Goal: Task Accomplishment & Management: Manage account settings

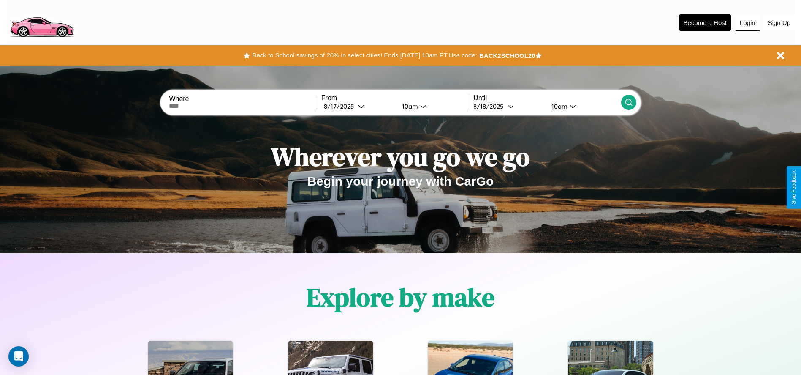
click at [748, 22] on button "Login" at bounding box center [748, 23] width 24 height 16
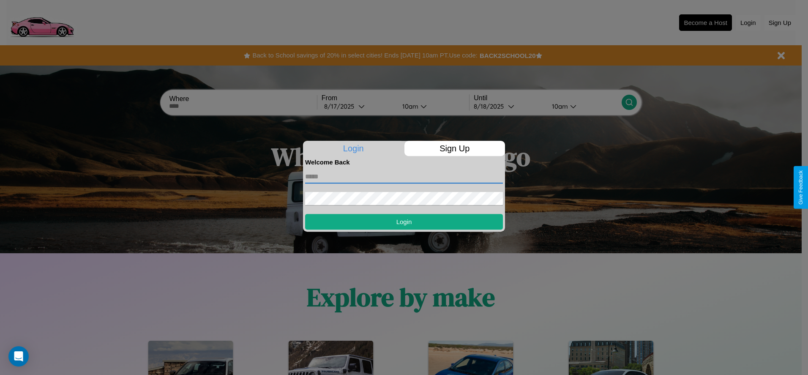
click at [404, 176] on input "text" at bounding box center [404, 177] width 198 height 14
type input "**********"
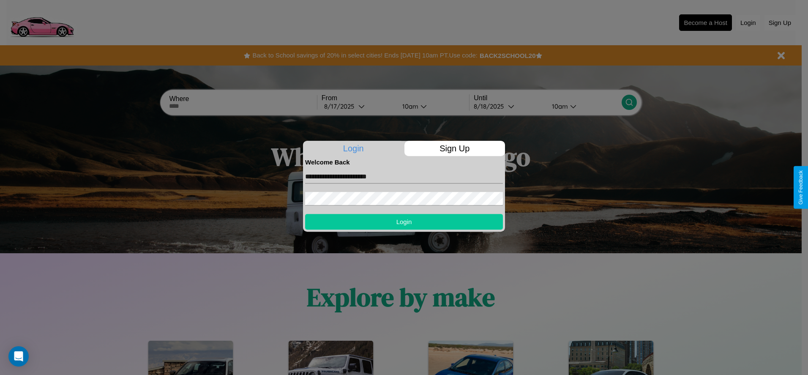
click at [404, 221] on button "Login" at bounding box center [404, 222] width 198 height 16
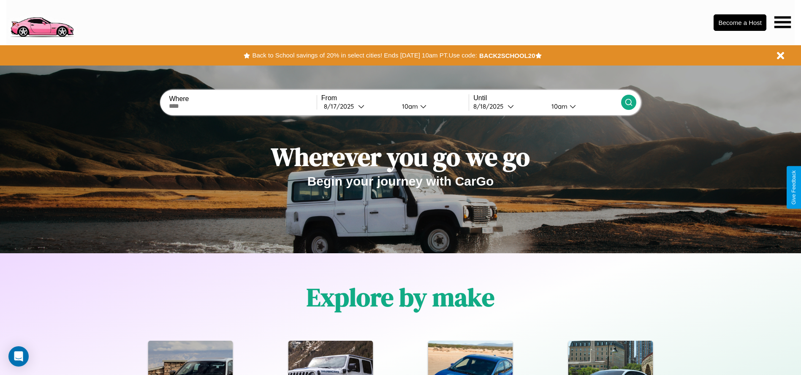
click at [783, 22] on icon at bounding box center [783, 22] width 16 height 12
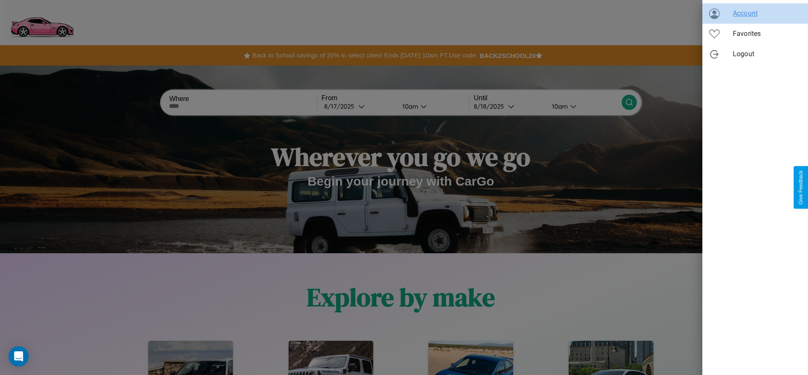
click at [755, 14] on span "Account" at bounding box center [766, 13] width 68 height 10
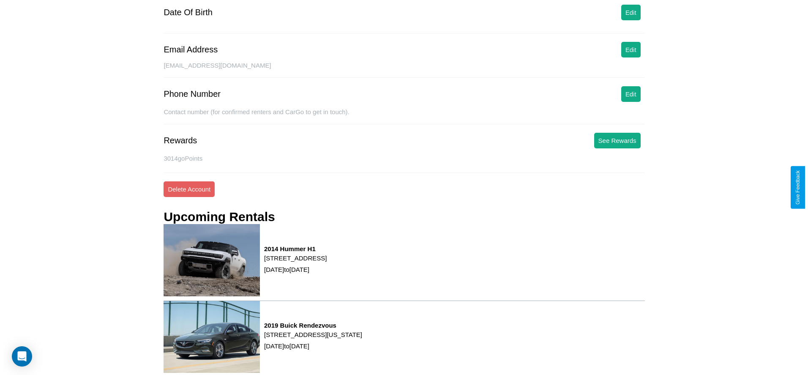
scroll to position [114, 0]
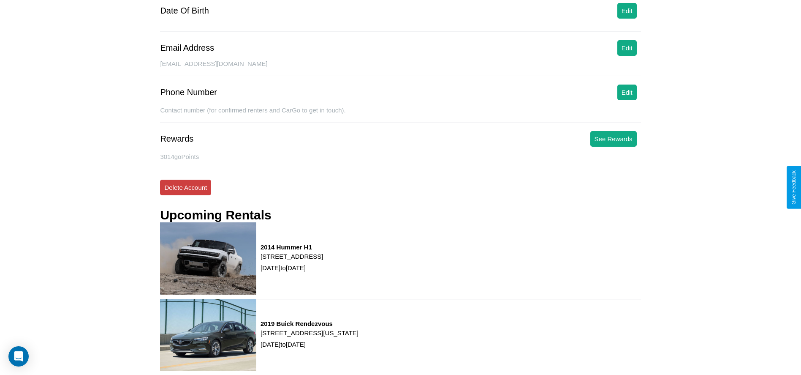
click at [185, 187] on button "Delete Account" at bounding box center [185, 188] width 51 height 16
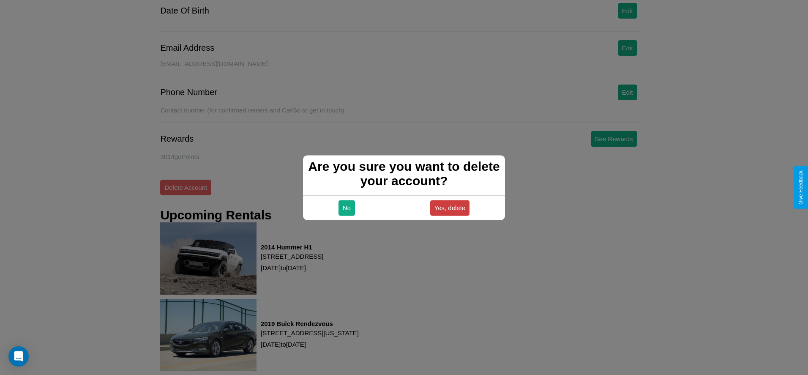
click at [449, 207] on button "Yes, delete" at bounding box center [450, 208] width 40 height 16
